Goal: Navigation & Orientation: Find specific page/section

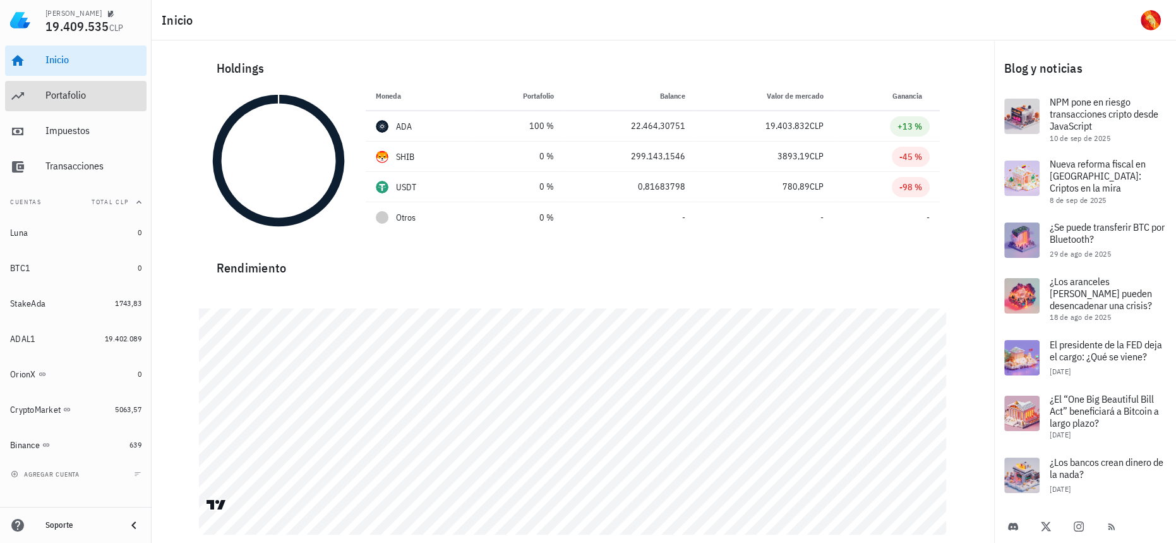
click at [121, 104] on div "Portafolio" at bounding box center [93, 95] width 96 height 28
